Goal: Task Accomplishment & Management: Use online tool/utility

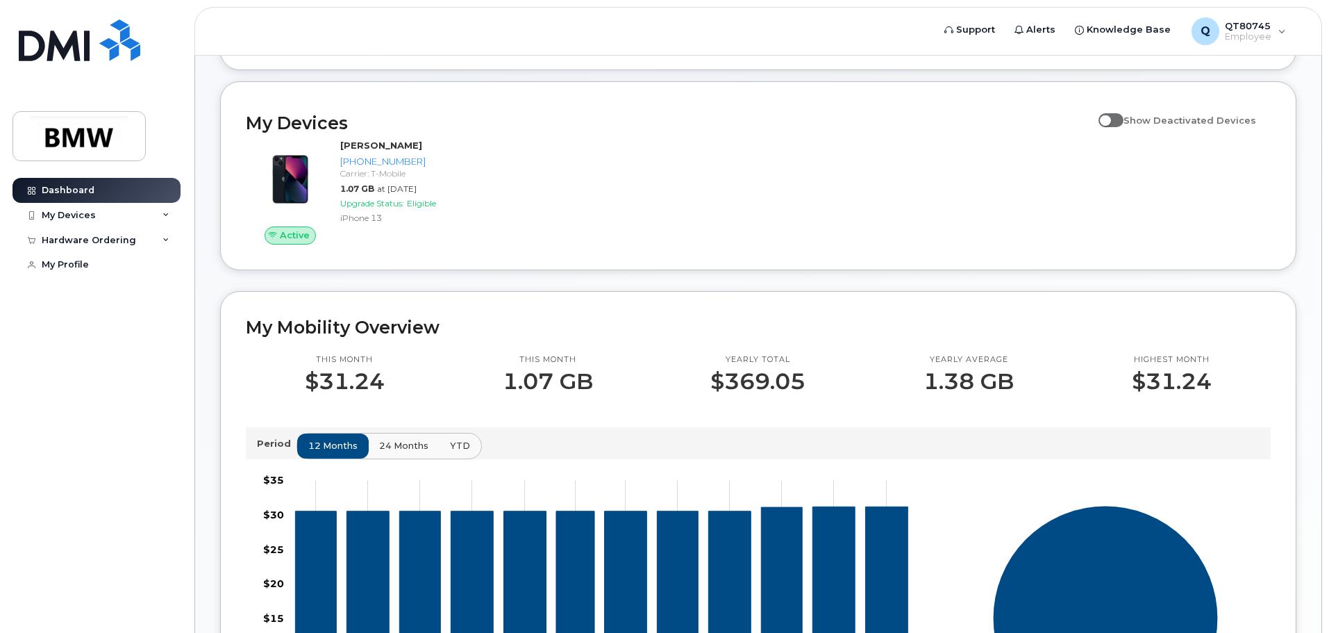
scroll to position [162, 0]
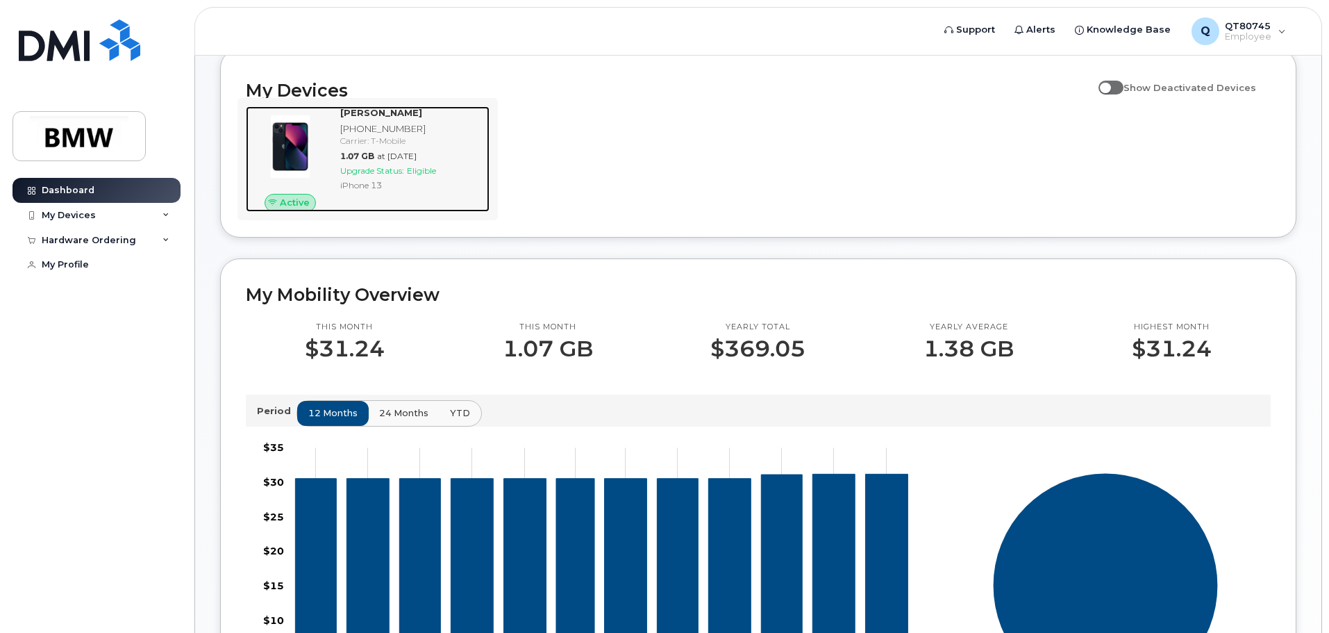
click at [415, 176] on span "Eligible" at bounding box center [421, 170] width 29 height 10
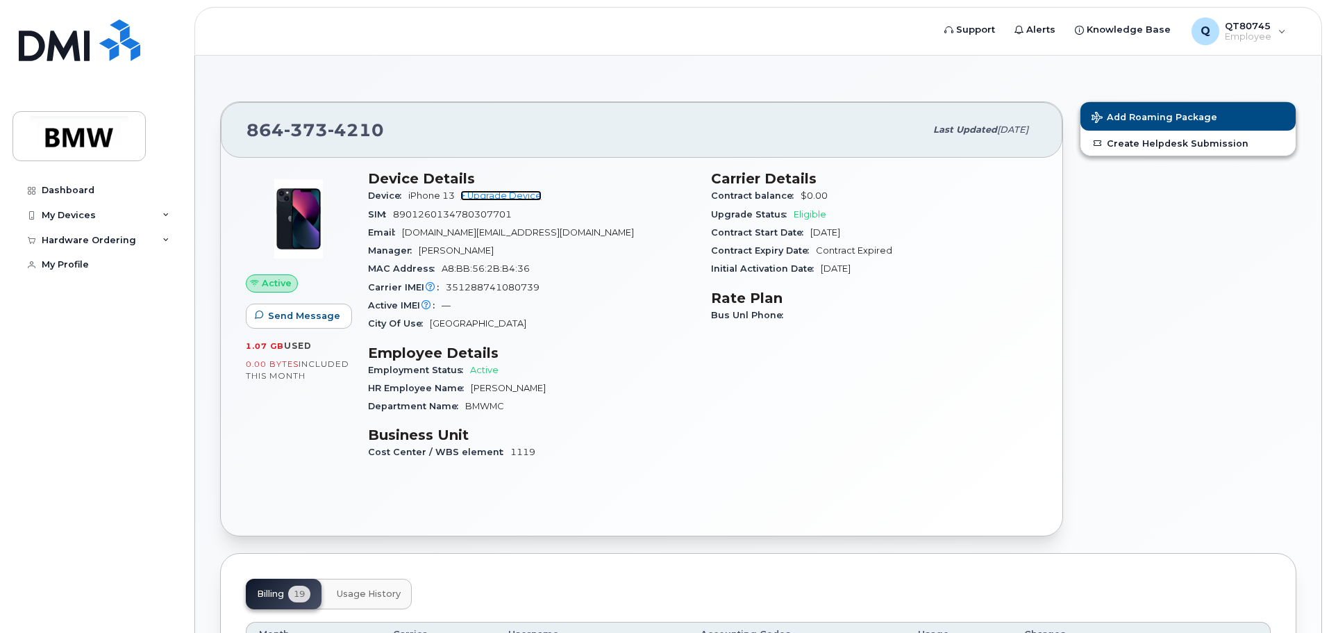
click at [506, 198] on link "+ Upgrade Device" at bounding box center [500, 195] width 81 height 10
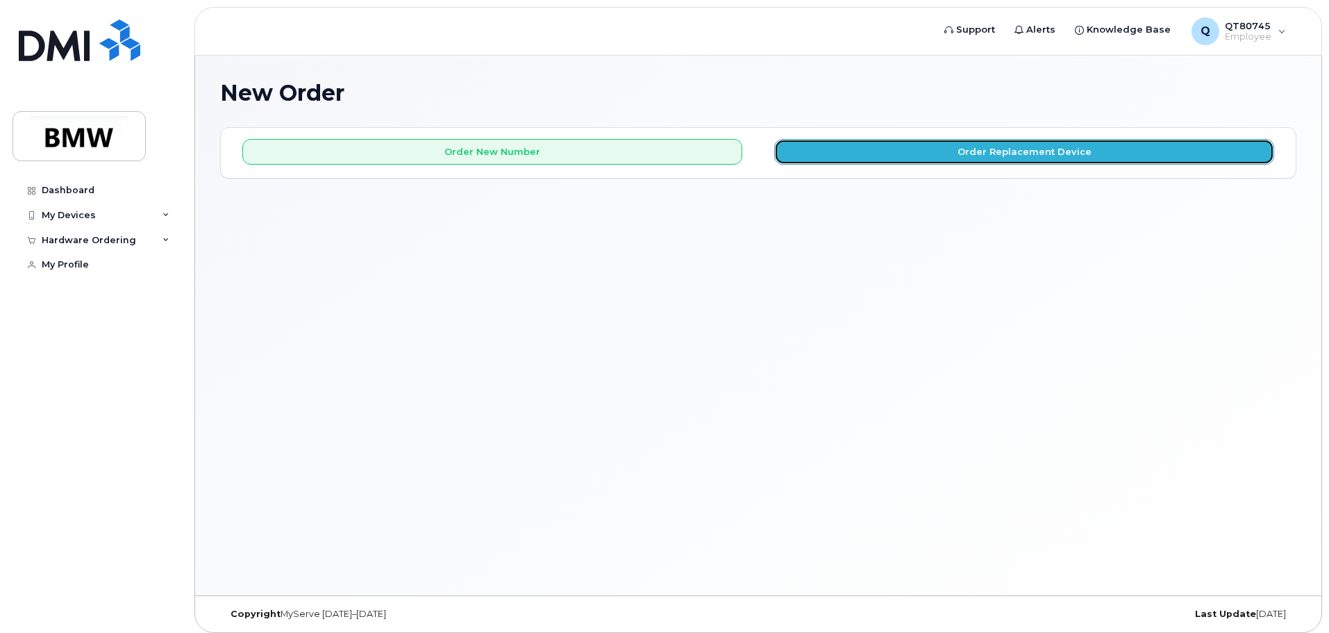
click at [998, 156] on button "Order Replacement Device" at bounding box center [1024, 152] width 500 height 26
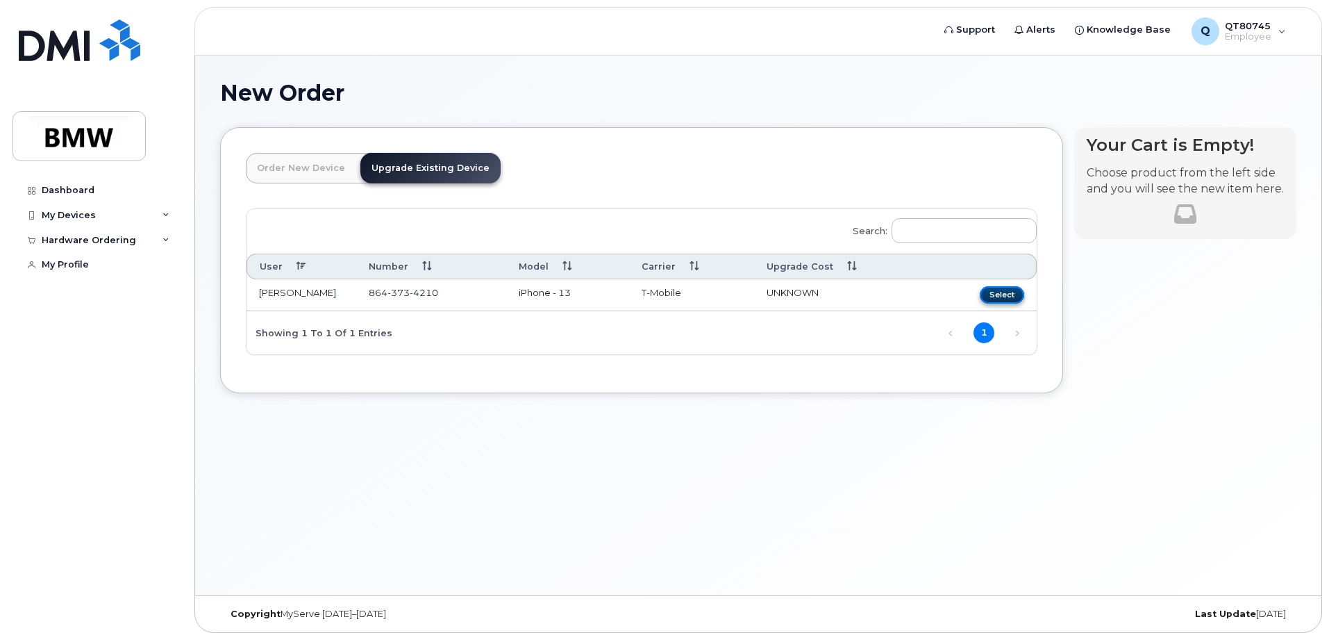
click at [998, 290] on button "Select" at bounding box center [1002, 294] width 44 height 17
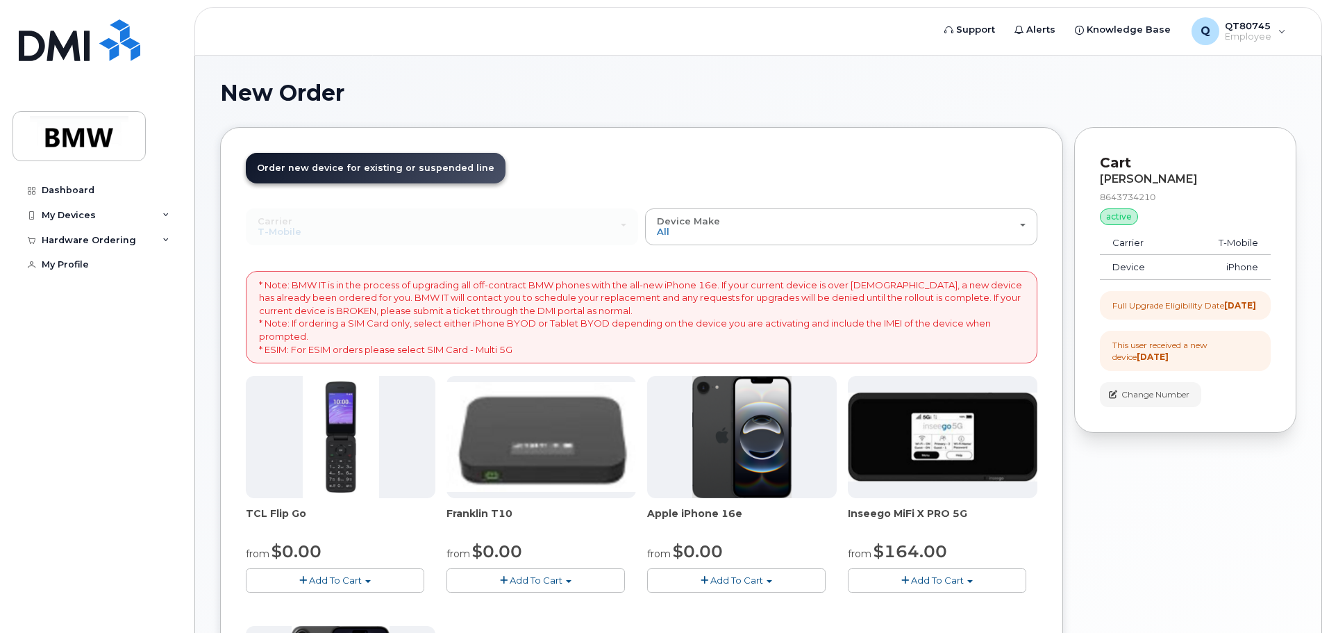
click at [925, 103] on h1 "New Order" at bounding box center [758, 93] width 1076 height 24
click at [677, 128] on div "Order New Device Upgrade Existing Device Order new device and new line Order ne…" at bounding box center [641, 530] width 843 height 807
click at [167, 216] on icon at bounding box center [165, 215] width 7 height 7
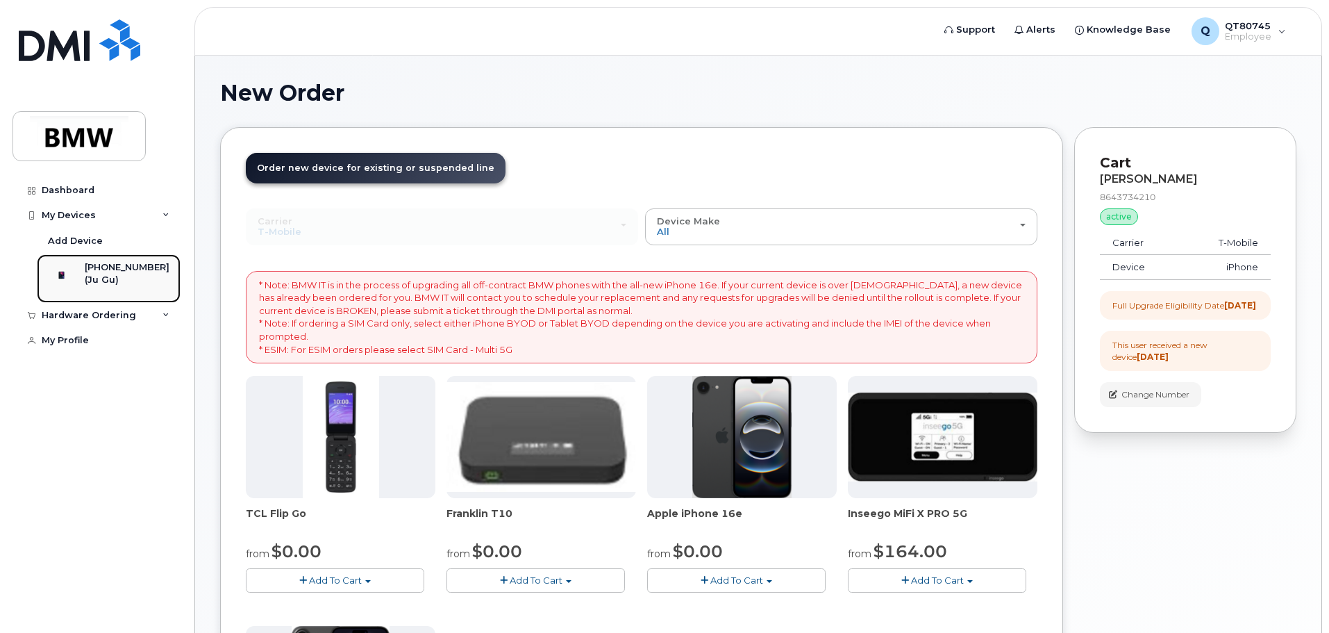
click at [146, 265] on div "[PHONE_NUMBER]" at bounding box center [127, 267] width 85 height 12
